Goal: Task Accomplishment & Management: Manage account settings

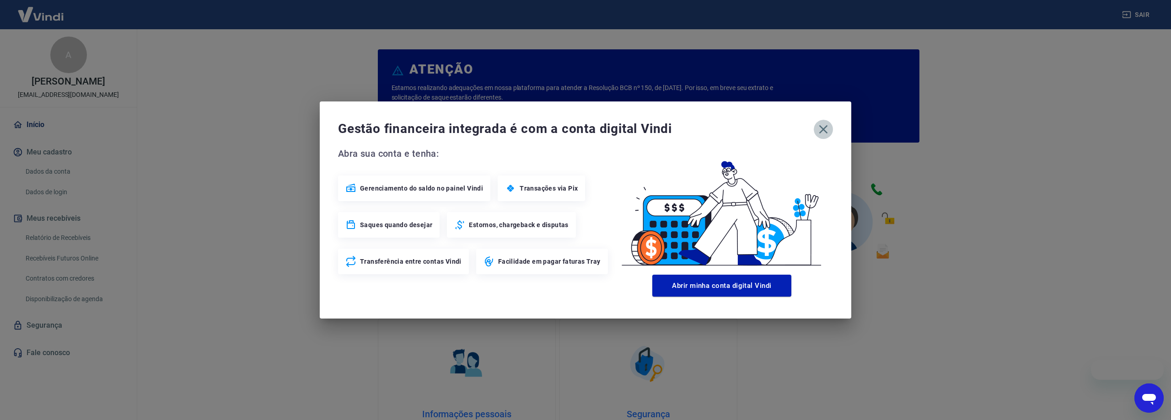
click at [820, 129] on icon "button" at bounding box center [823, 129] width 15 height 15
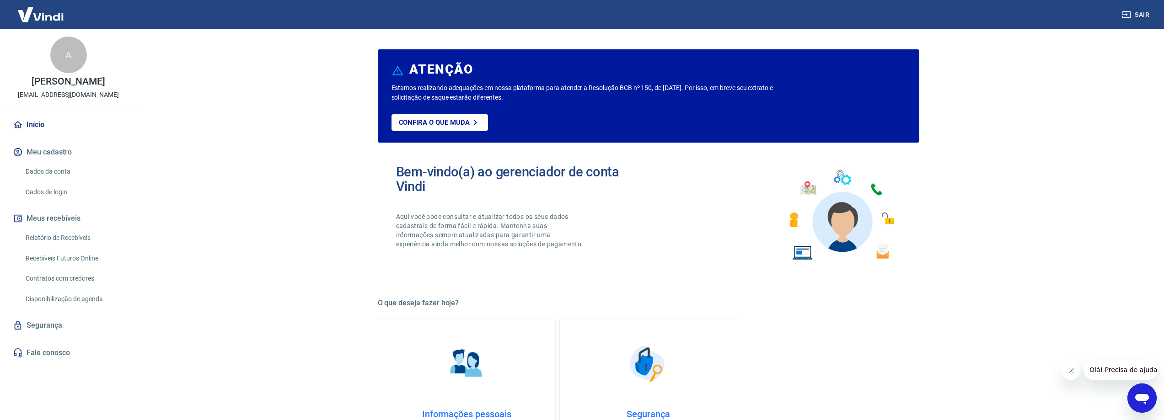
click at [61, 236] on link "Relatório de Recebíveis" at bounding box center [74, 238] width 104 height 19
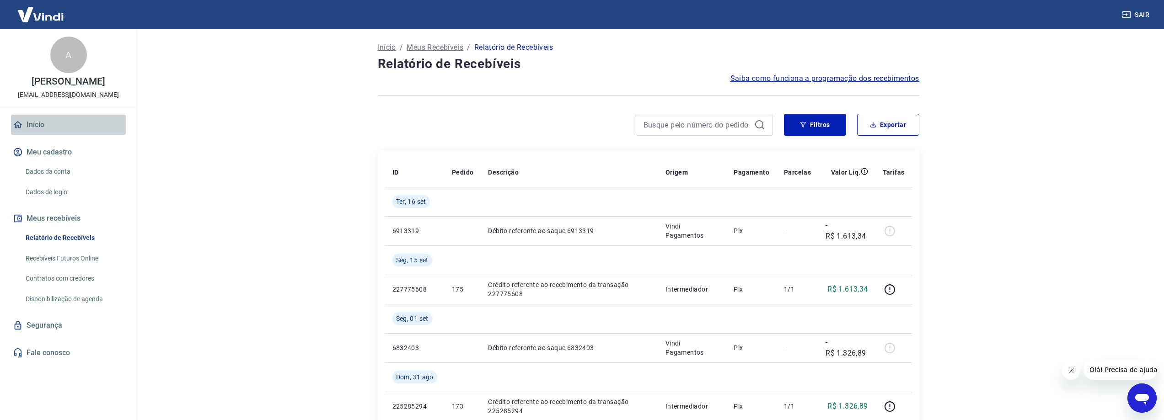
click at [35, 123] on link "Início" at bounding box center [68, 125] width 115 height 20
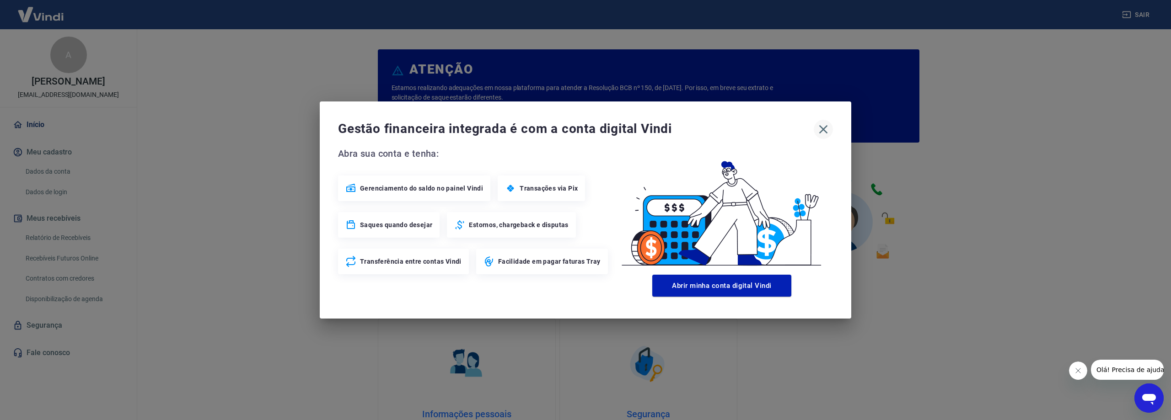
click at [824, 131] on icon "button" at bounding box center [823, 129] width 9 height 9
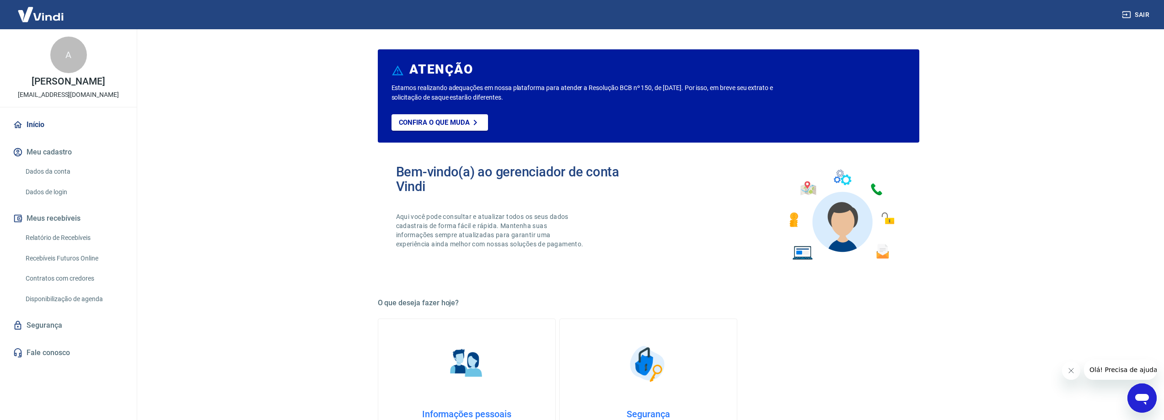
click at [54, 215] on button "Meus recebíveis" at bounding box center [68, 219] width 115 height 20
click at [64, 236] on link "Relatório de Recebíveis" at bounding box center [74, 238] width 104 height 19
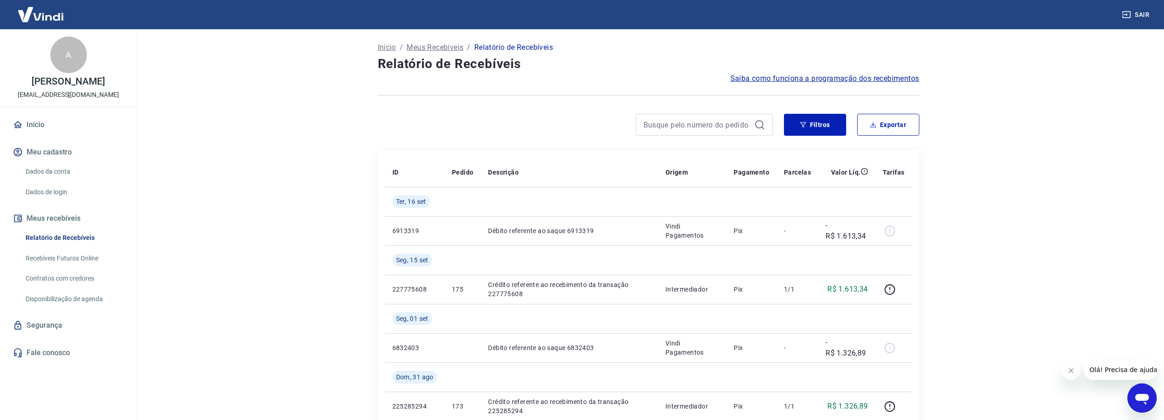
click at [56, 262] on link "Recebíveis Futuros Online" at bounding box center [74, 258] width 104 height 19
